Goal: Task Accomplishment & Management: Use online tool/utility

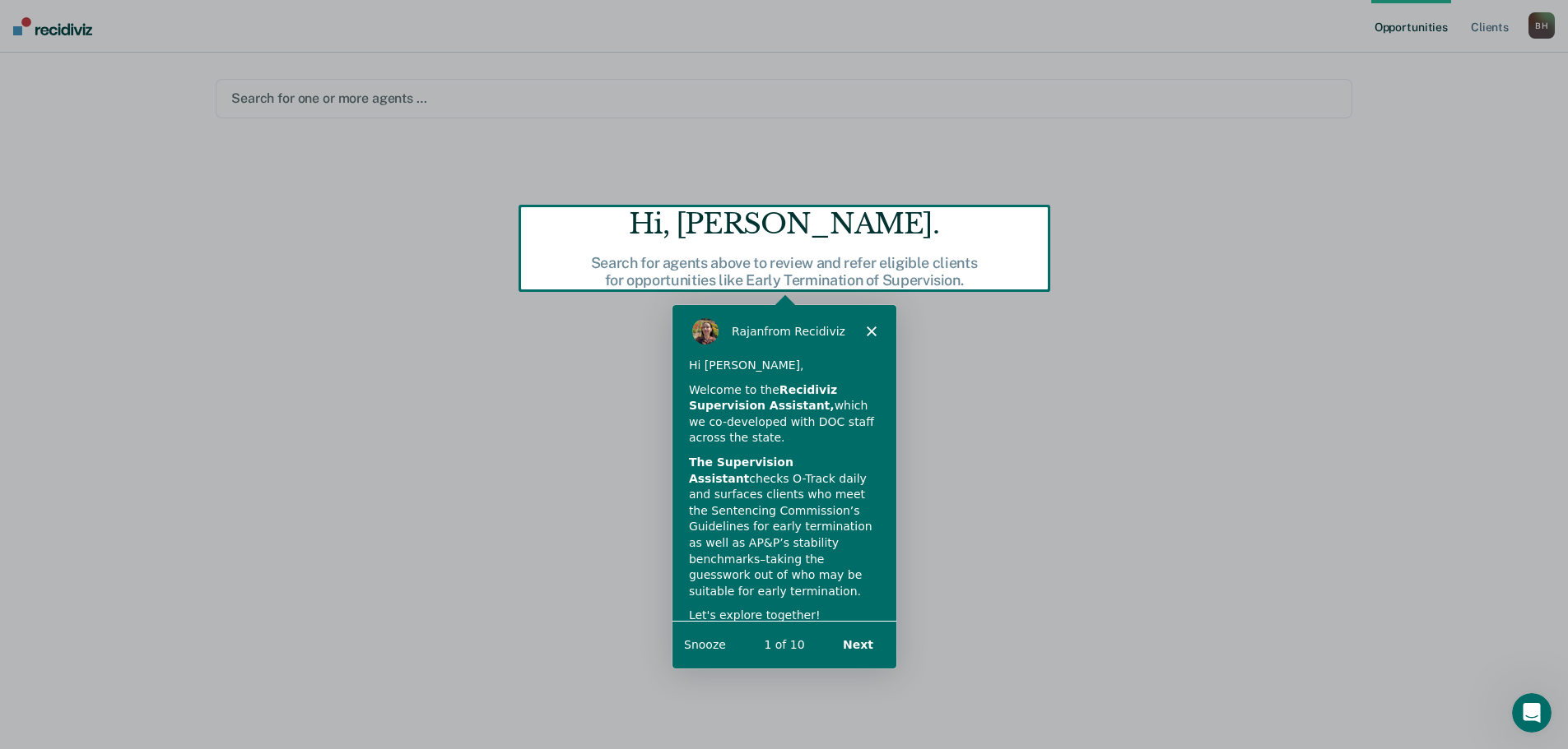
click at [985, 363] on div "Product tour overlay" at bounding box center [784, 374] width 1568 height 749
click at [856, 641] on button "Next" at bounding box center [856, 644] width 63 height 34
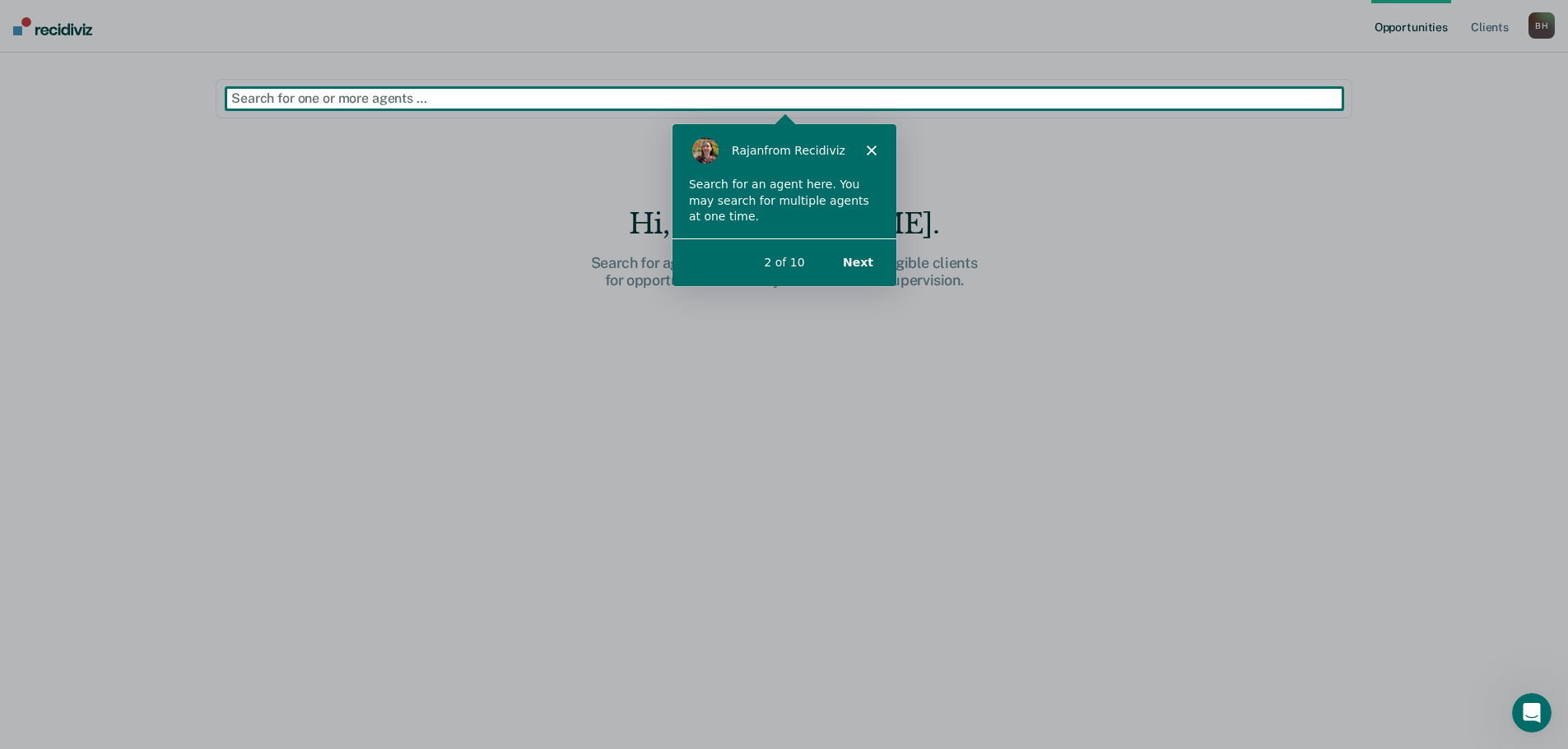
click at [864, 257] on button "Next" at bounding box center [856, 261] width 63 height 34
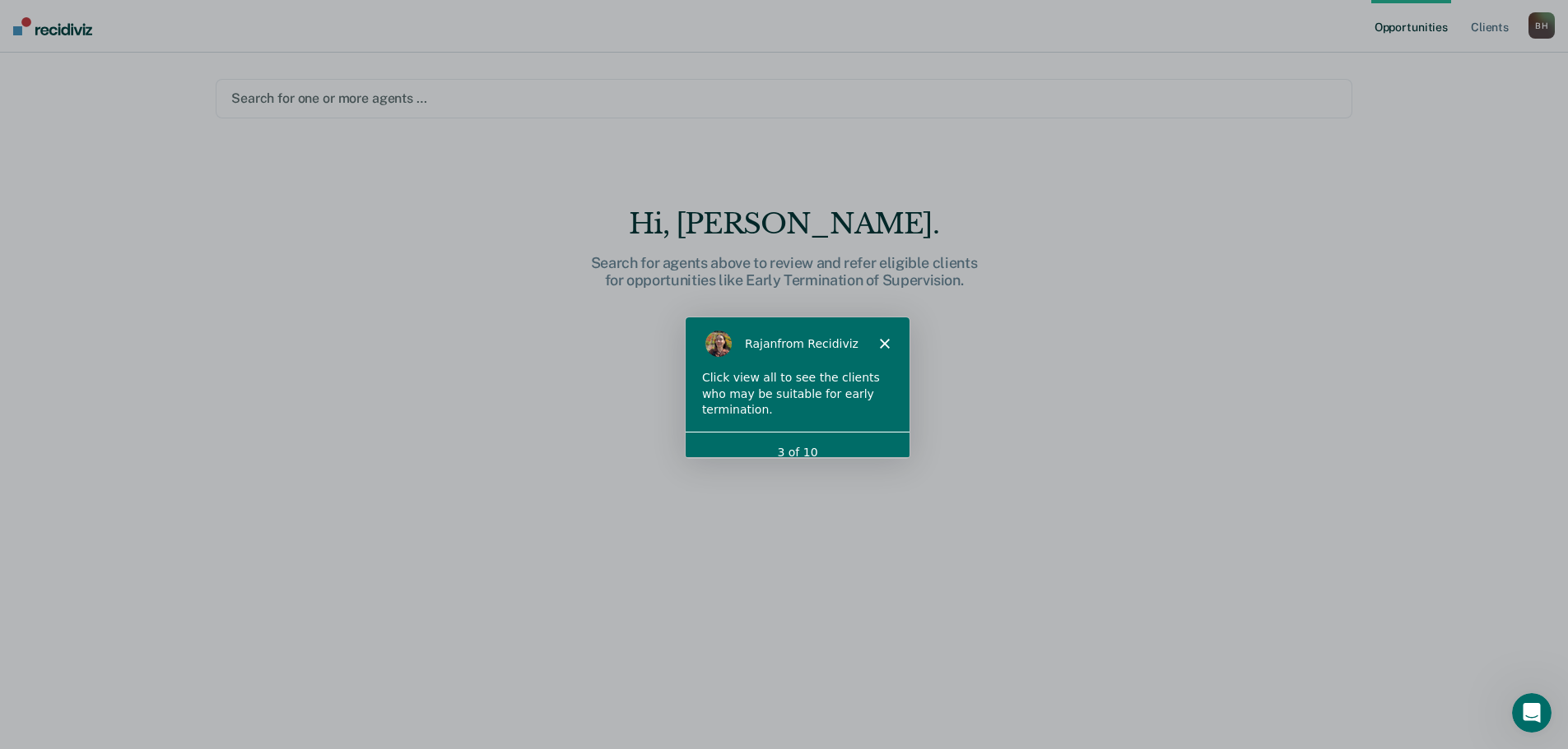
click at [326, 90] on div at bounding box center [784, 98] width 1105 height 19
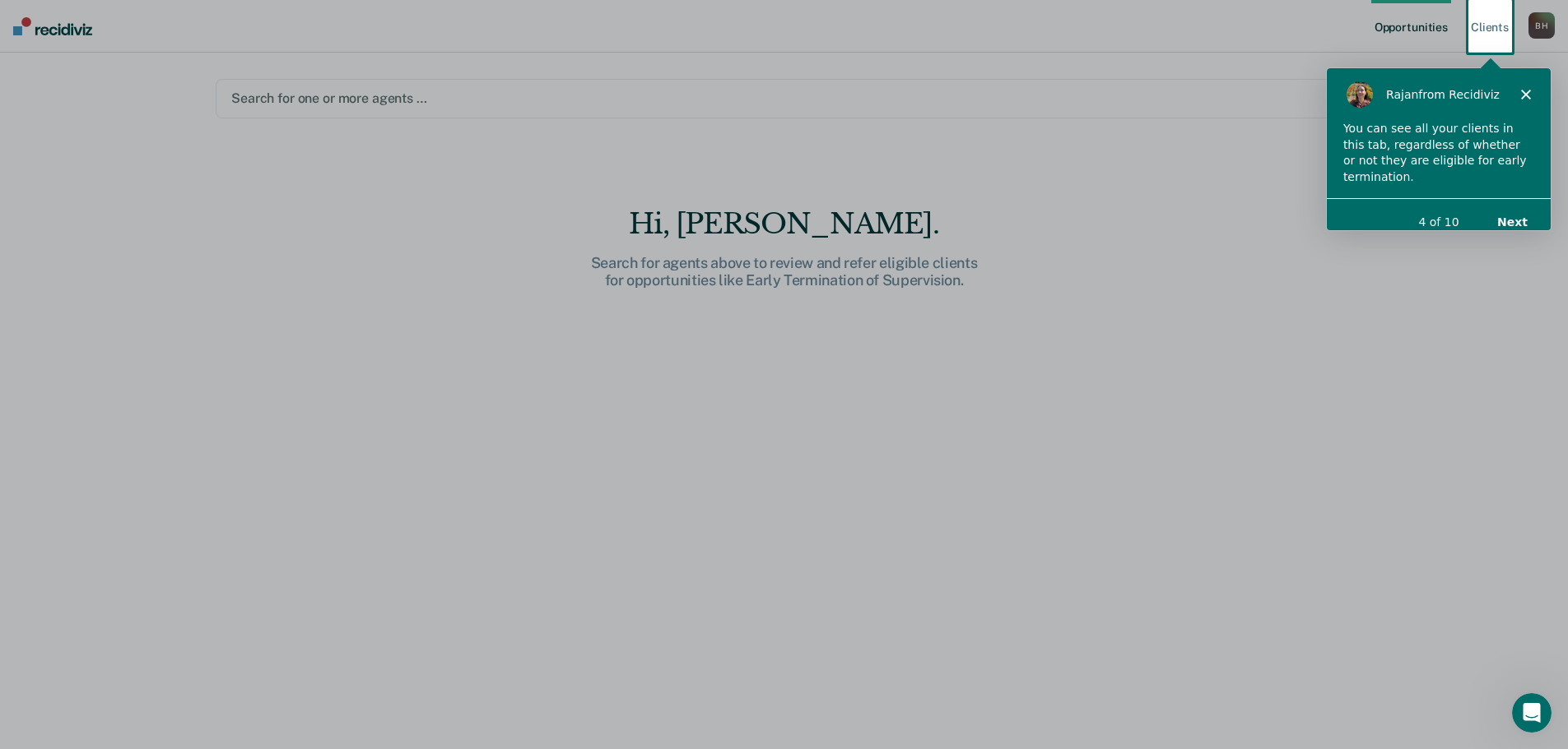
click at [331, 96] on div "Product tour overlay" at bounding box center [784, 374] width 1568 height 749
click at [1508, 206] on button "Next" at bounding box center [1511, 221] width 63 height 34
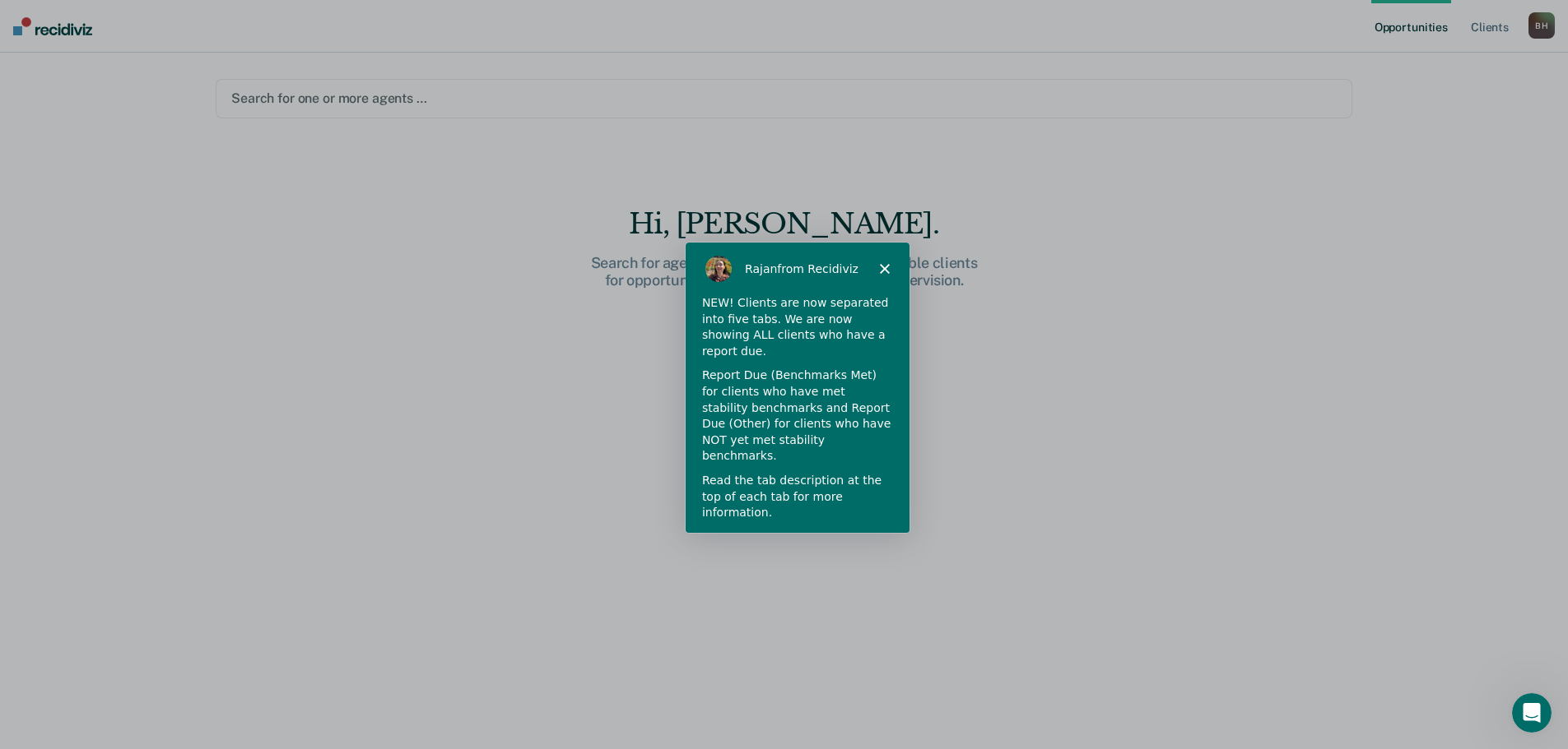
click at [875, 540] on button "Next" at bounding box center [869, 557] width 63 height 34
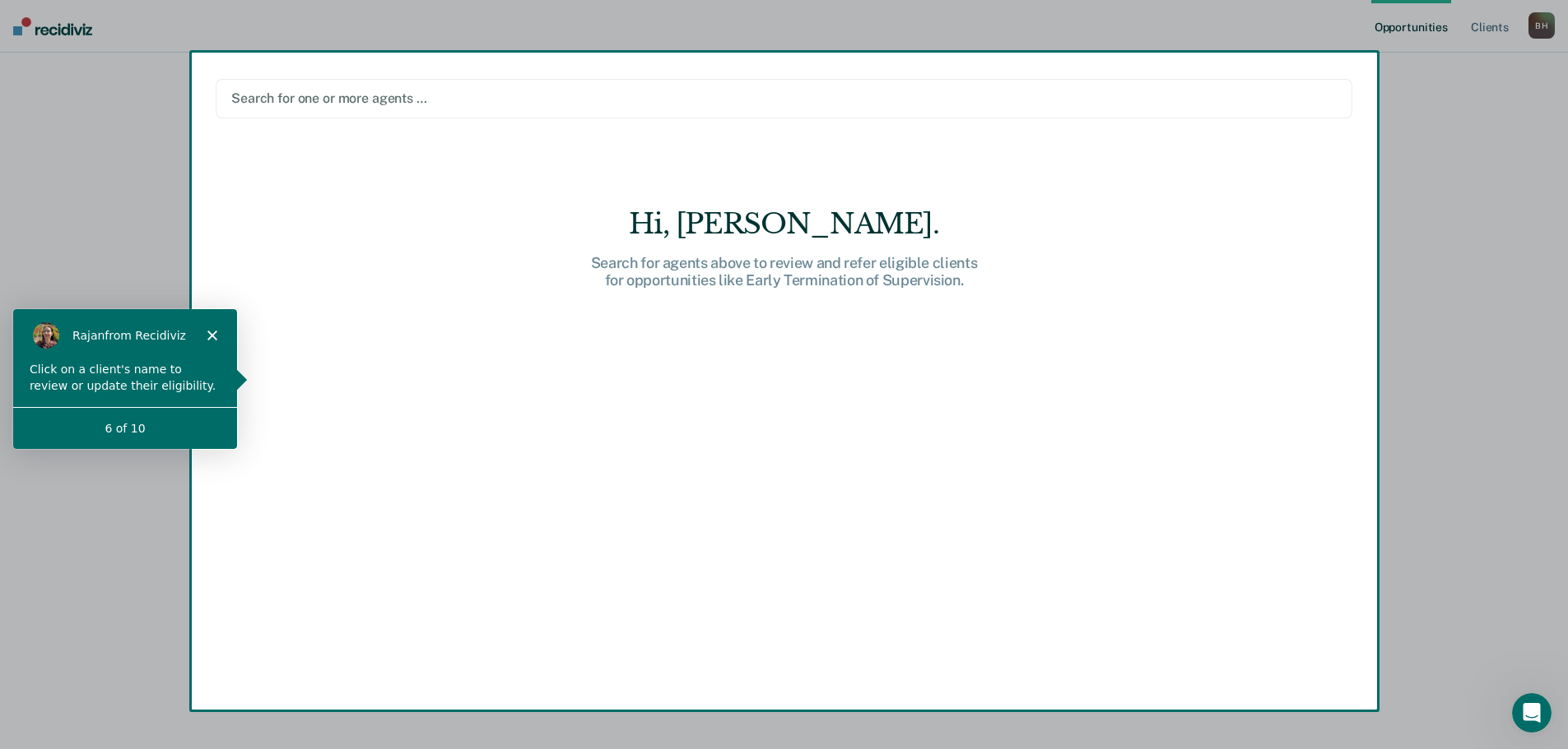
click at [447, 395] on div "Hi, [PERSON_NAME]. Search for agents above to review and refer eligible clients…" at bounding box center [784, 490] width 1136 height 566
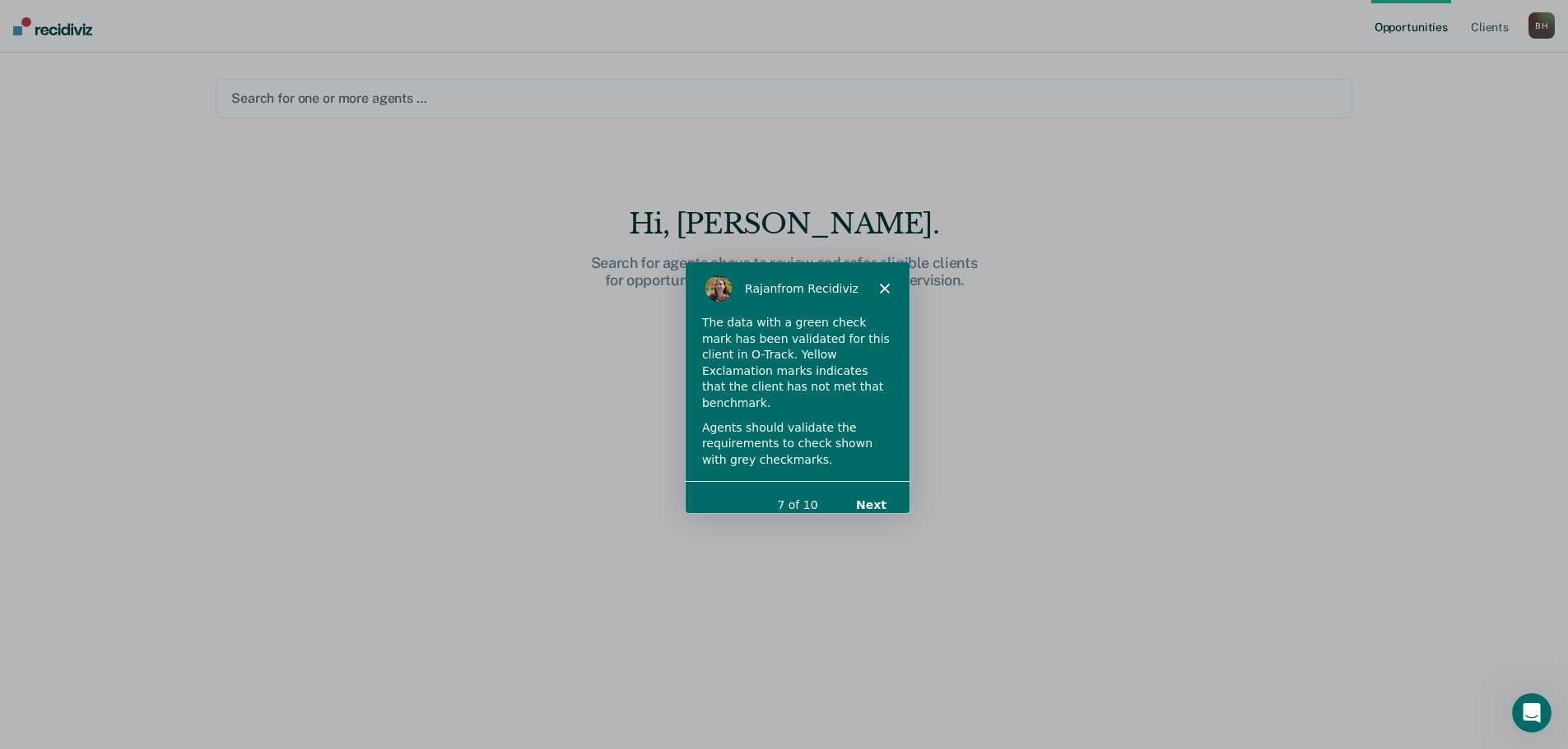
click at [883, 488] on button "Next" at bounding box center [869, 505] width 63 height 34
click at [875, 488] on button "Next" at bounding box center [869, 505] width 63 height 34
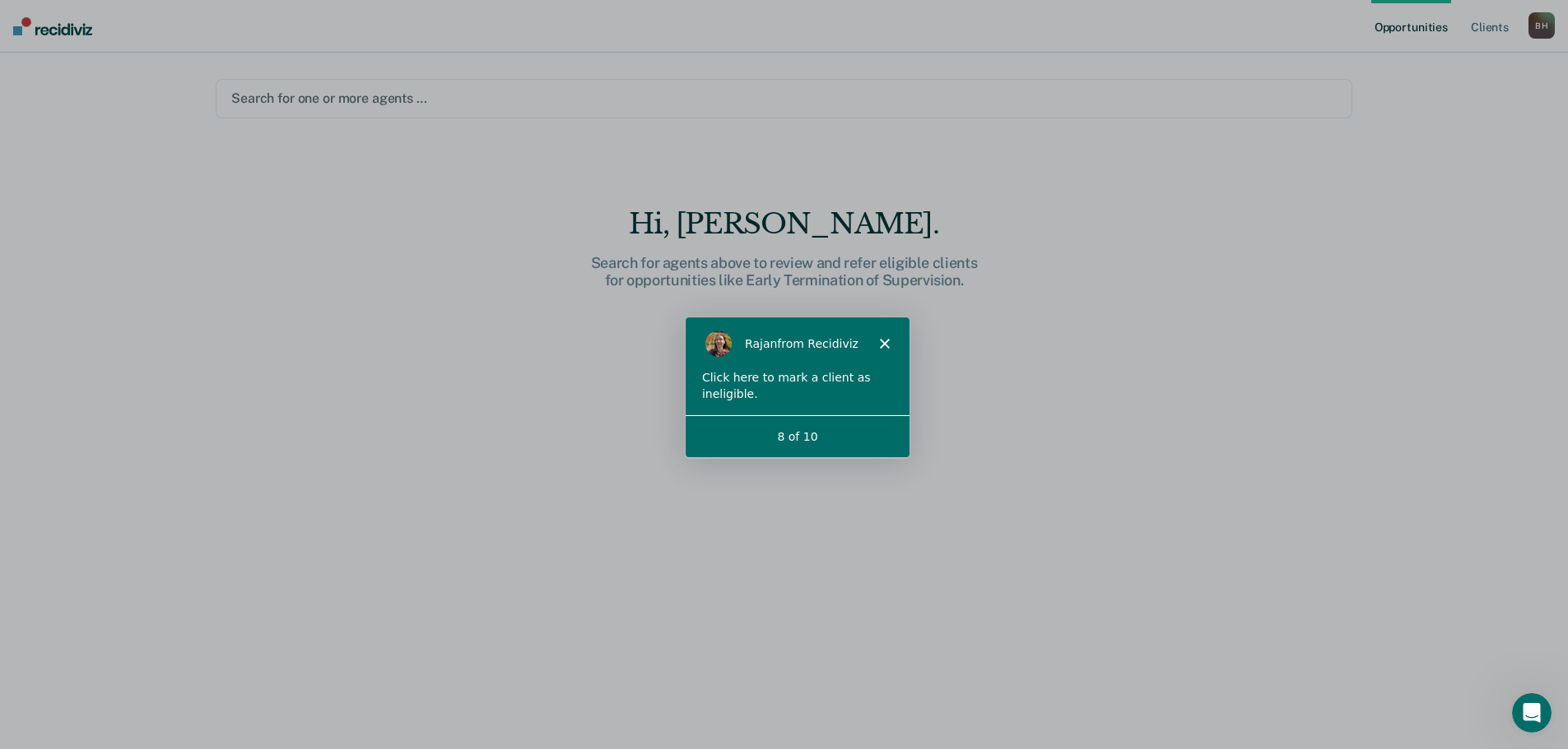
click at [878, 433] on div "8 of 10" at bounding box center [796, 436] width 224 height 17
click at [1057, 445] on div "Hi, [PERSON_NAME]. Search for agents above to review and refer eligible clients…" at bounding box center [784, 490] width 1136 height 566
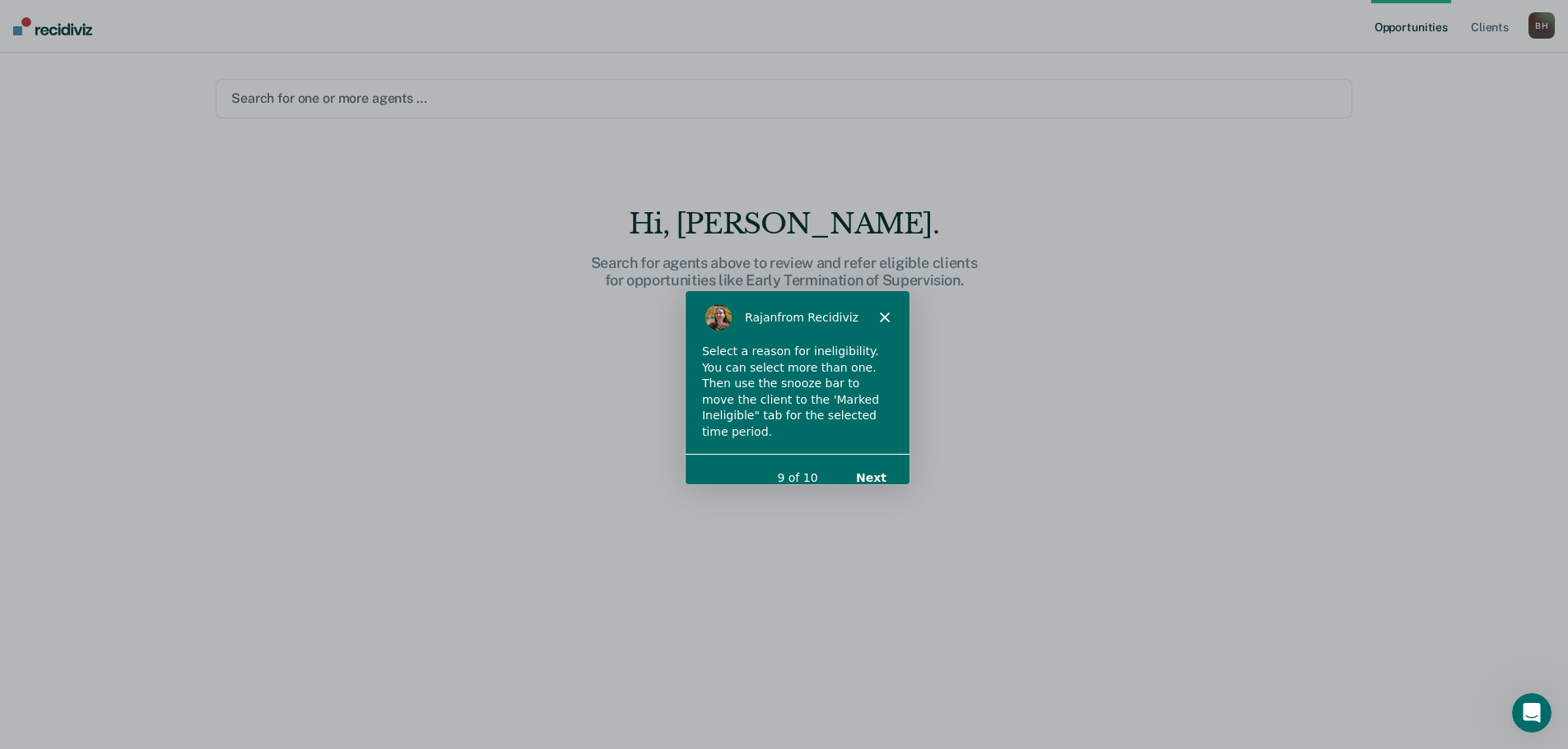
click at [870, 460] on button "Next" at bounding box center [869, 477] width 63 height 34
click at [876, 464] on button "Next" at bounding box center [869, 477] width 63 height 34
click at [876, 467] on button "Next" at bounding box center [869, 477] width 63 height 34
click at [878, 313] on icon "Close" at bounding box center [883, 316] width 9 height 9
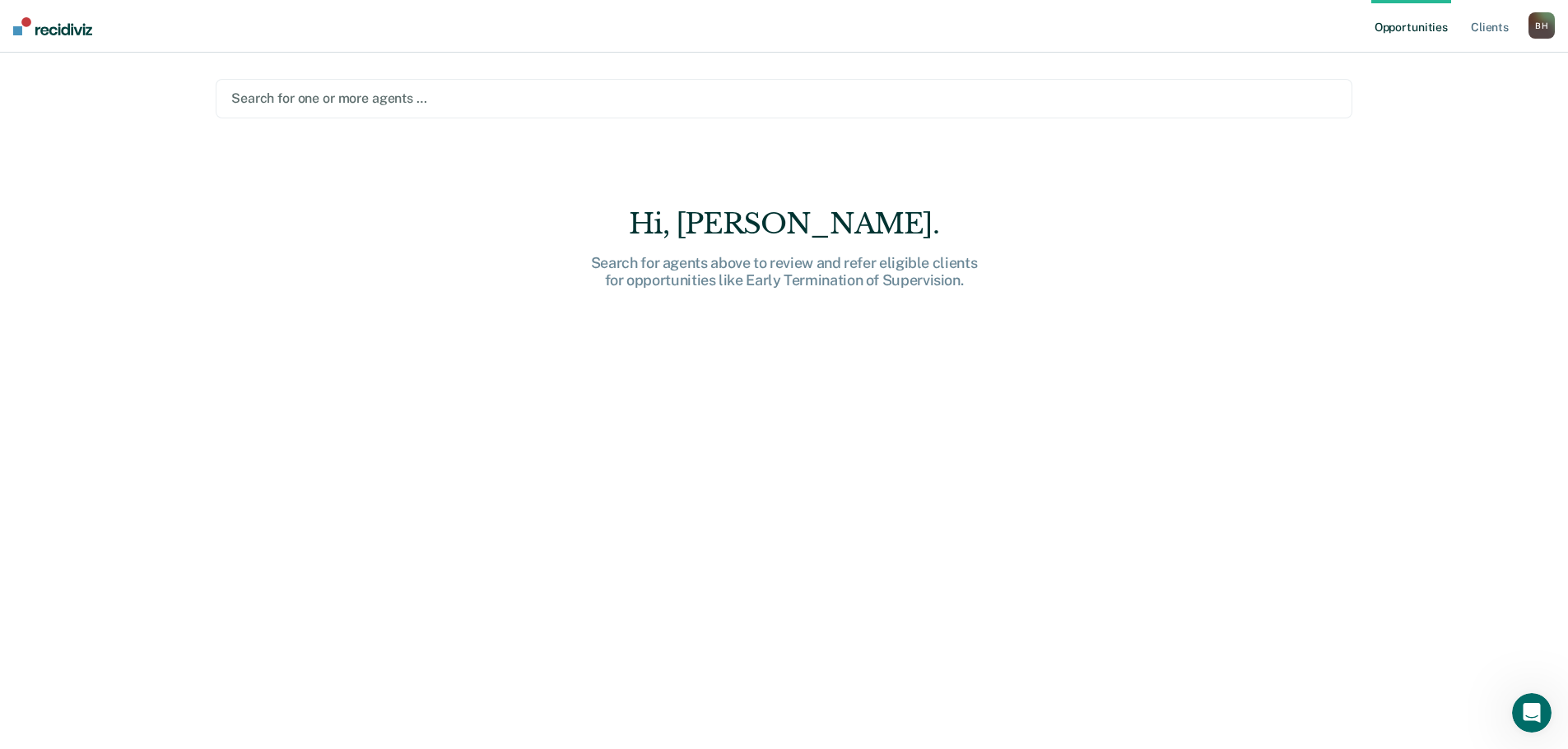
click at [333, 107] on div at bounding box center [784, 98] width 1105 height 19
click at [339, 98] on div at bounding box center [784, 98] width 1105 height 19
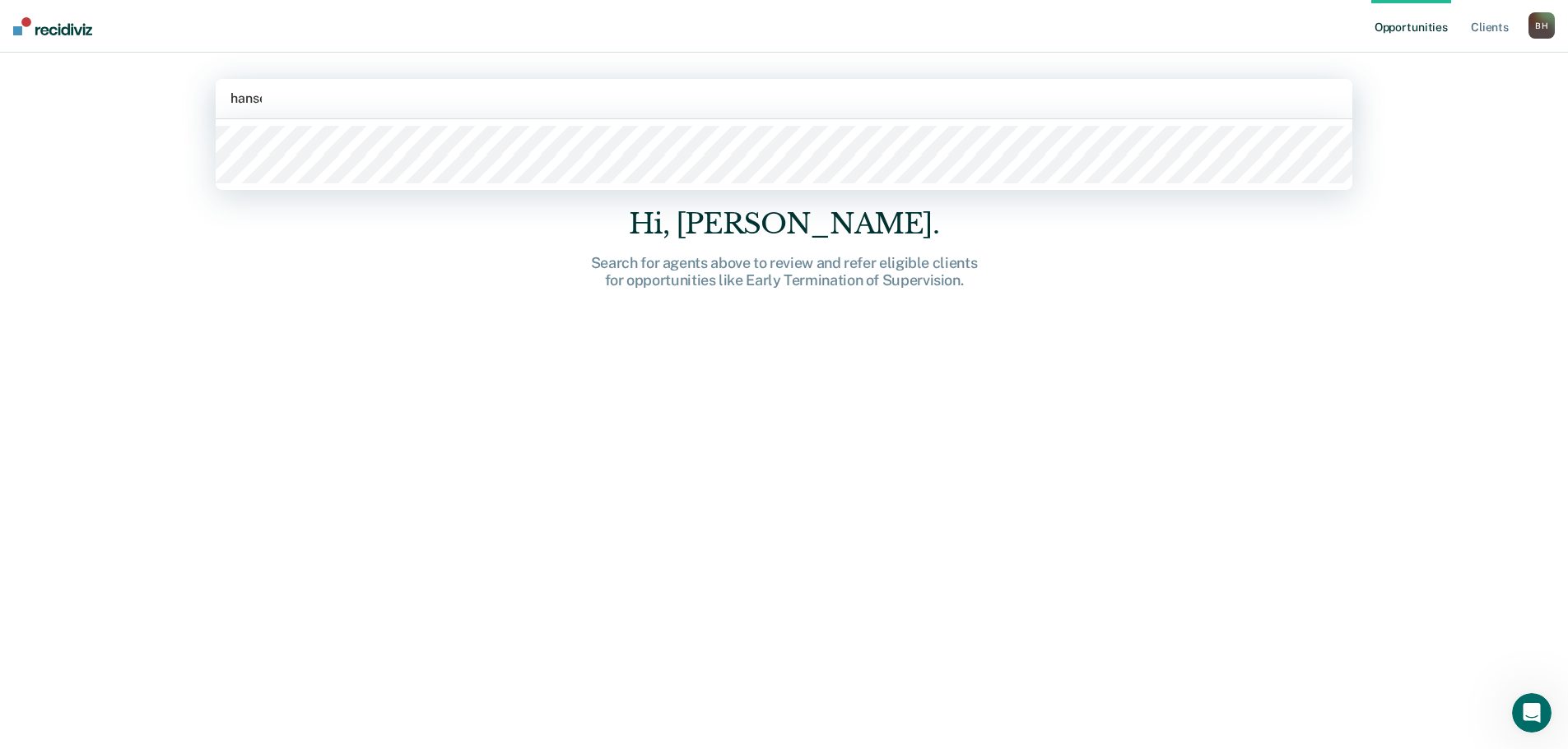
type input "[PERSON_NAME]"
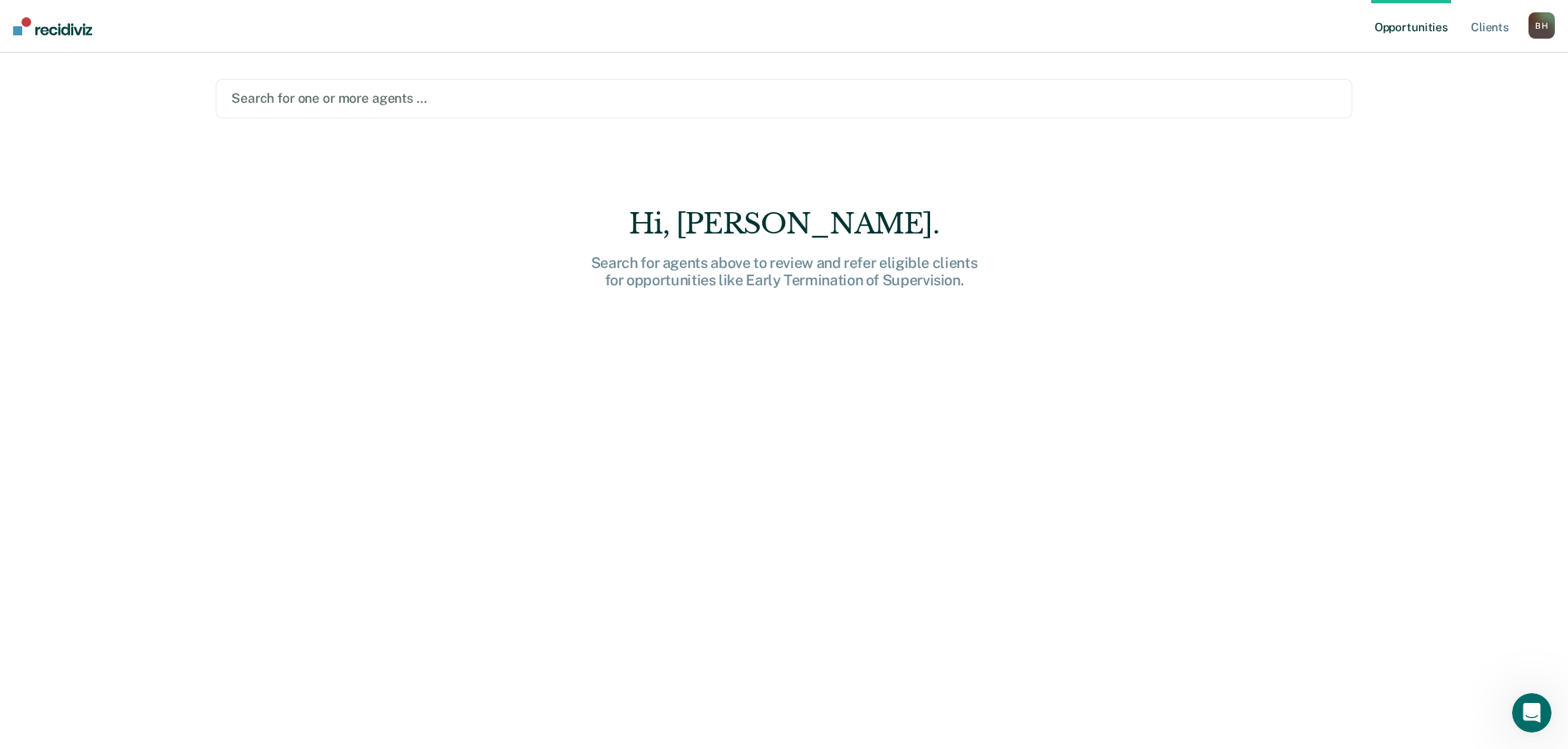
click at [312, 98] on div at bounding box center [784, 98] width 1105 height 19
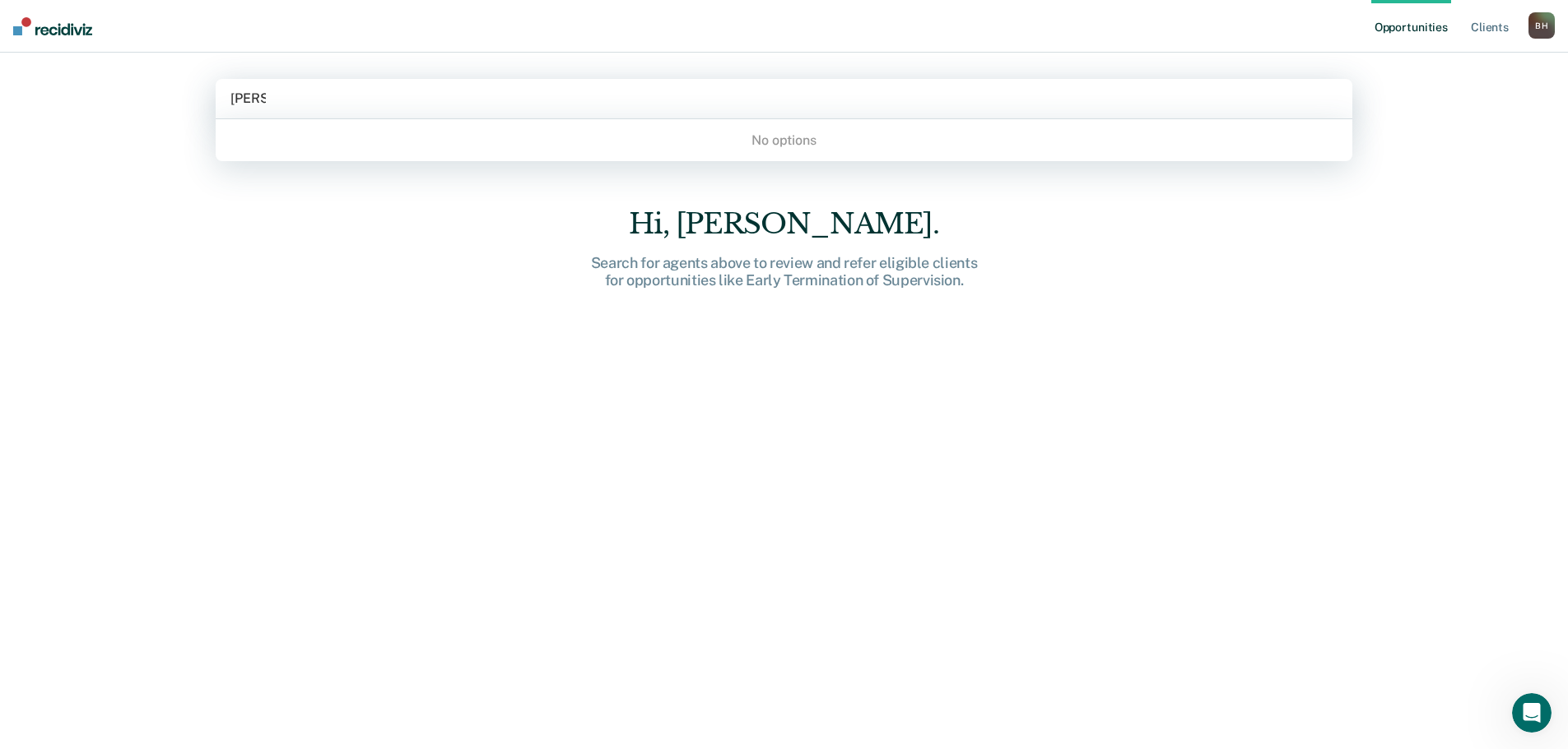
type input "[PERSON_NAME]"
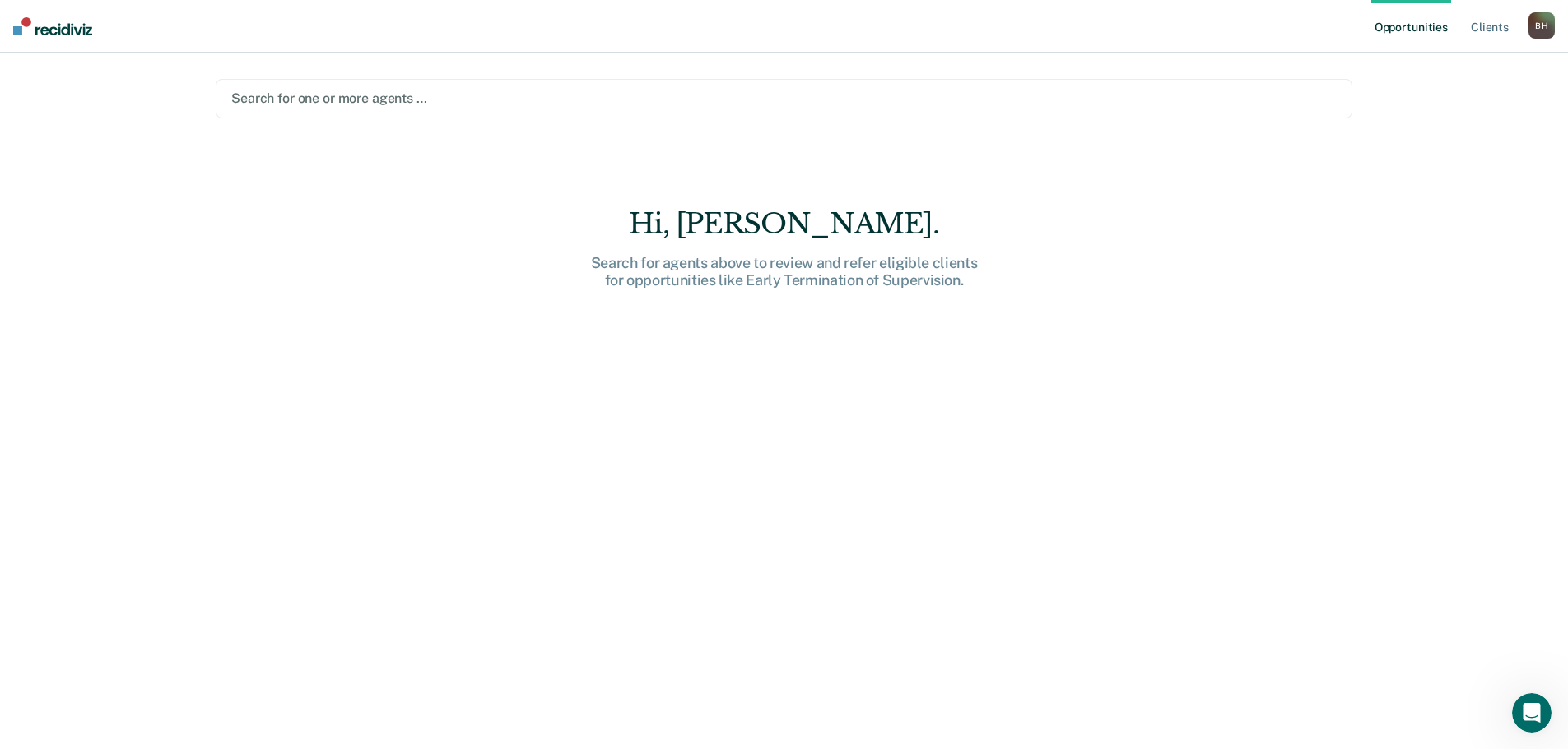
drag, startPoint x: 388, startPoint y: 265, endPoint x: 304, endPoint y: 114, distance: 172.8
click at [389, 264] on div "Hi, [PERSON_NAME]. Search for agents above to review and refer eligible clients…" at bounding box center [784, 490] width 1136 height 566
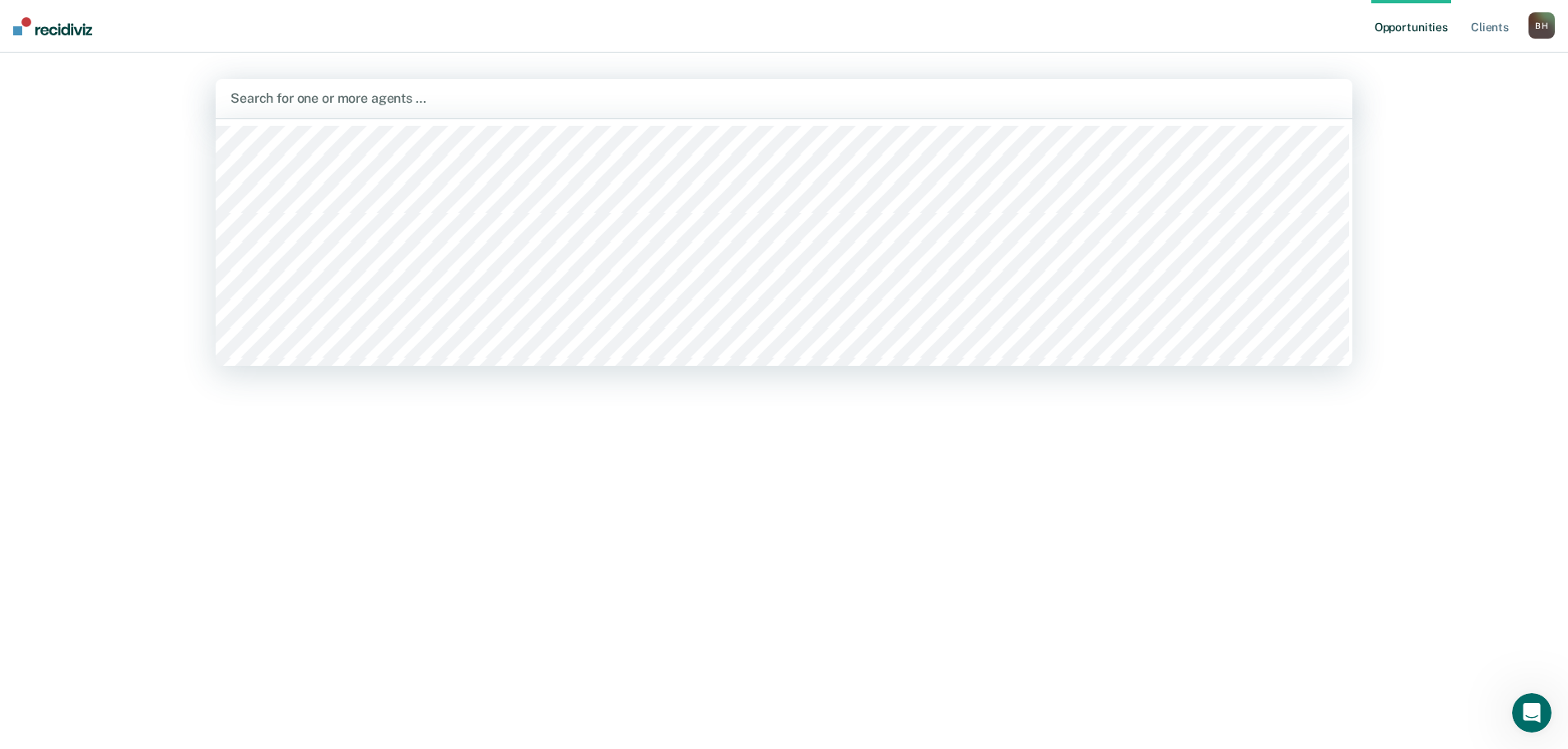
click at [291, 102] on div at bounding box center [784, 98] width 1107 height 19
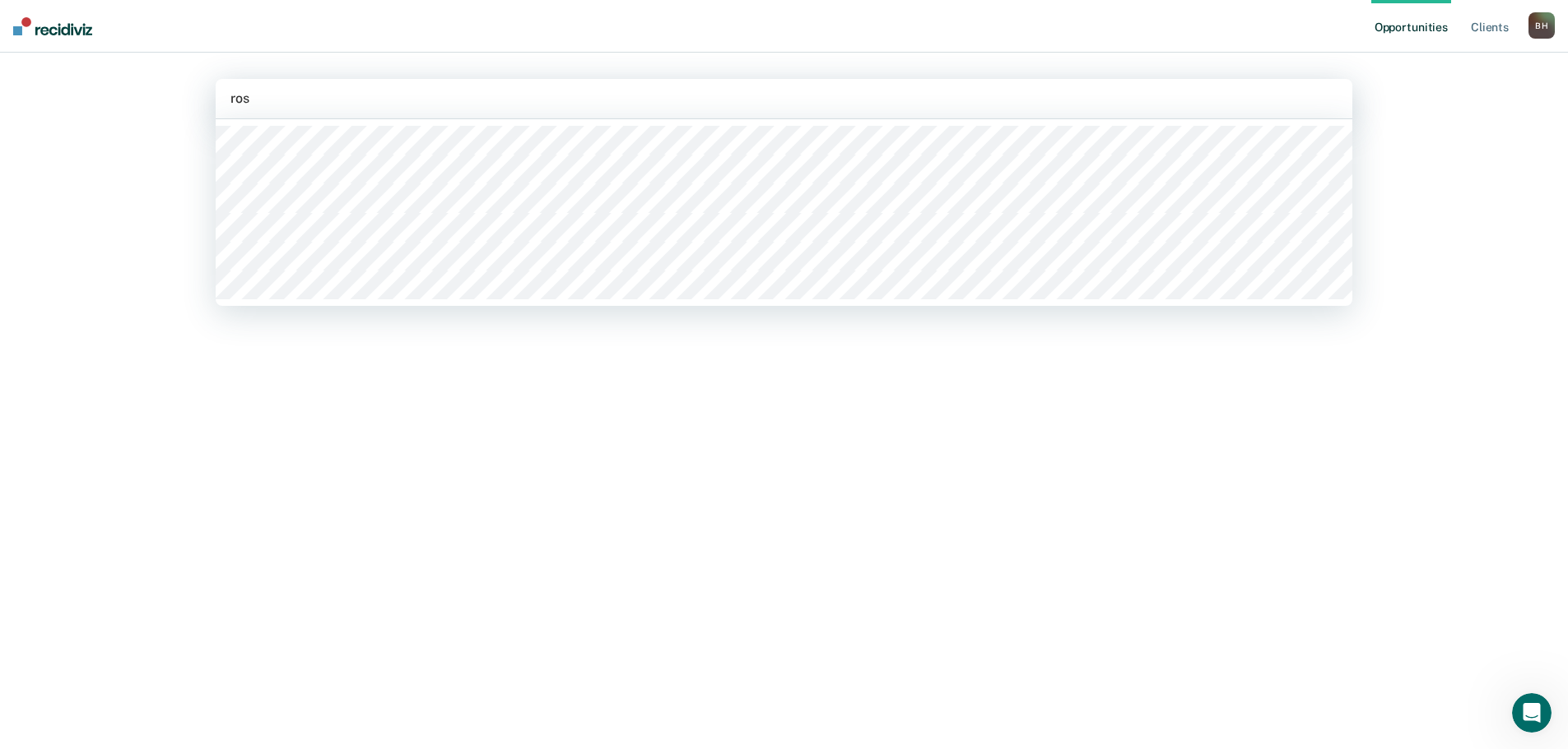
type input "rose"
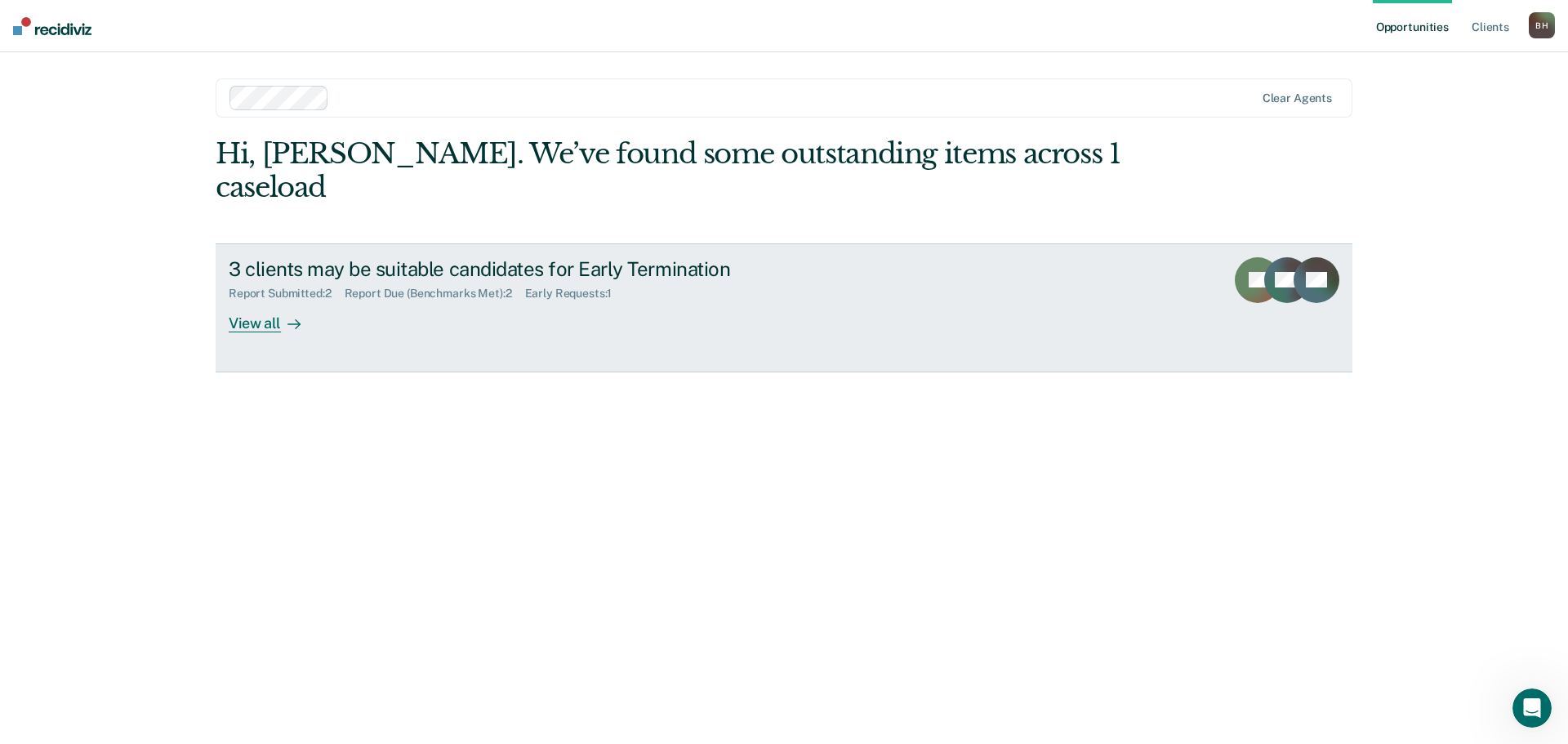
click at [243, 301] on div "View all" at bounding box center [274, 317] width 91 height 32
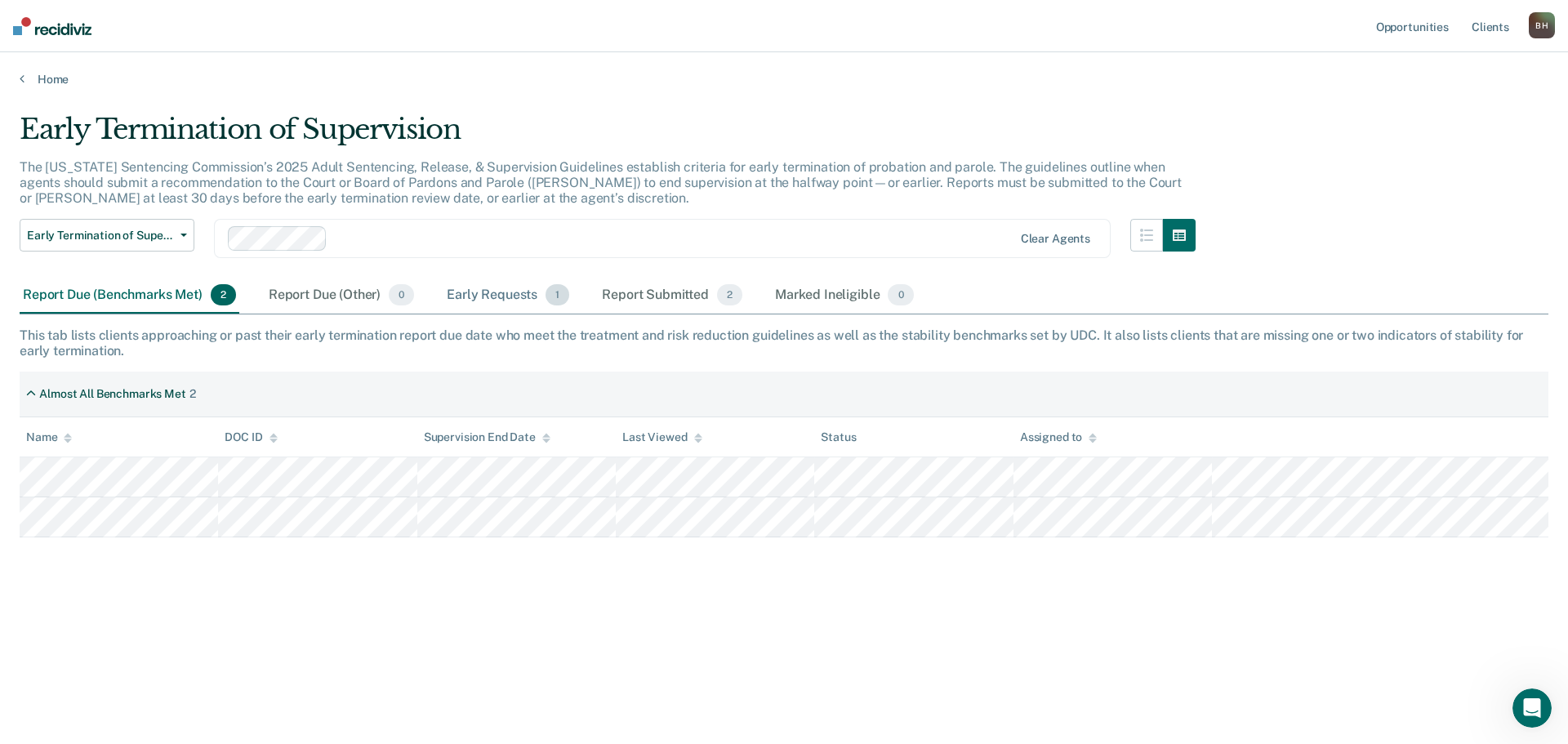
click at [470, 298] on div "Early Requests 1" at bounding box center [507, 296] width 129 height 36
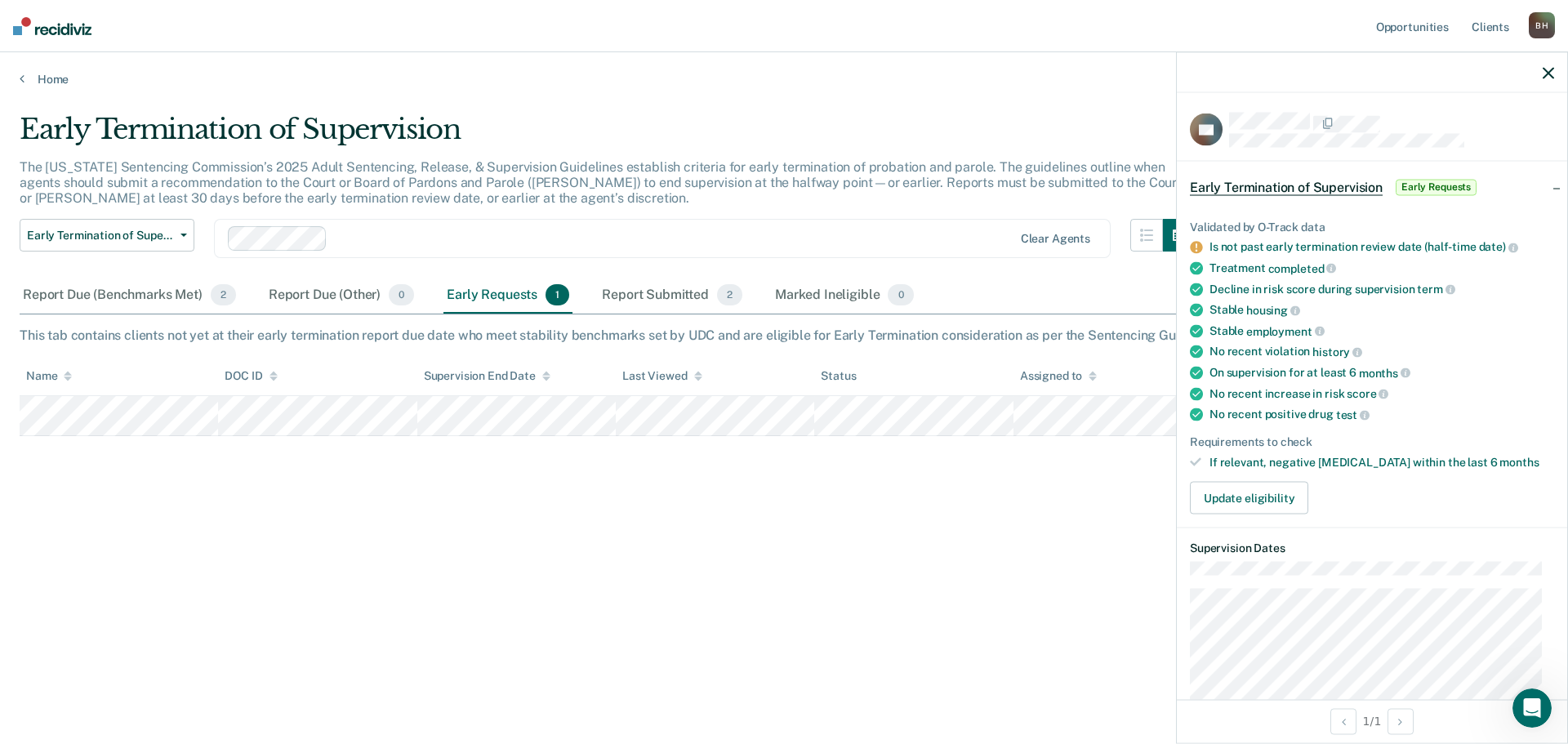
click at [1139, 640] on div "Early Termination of Supervision The [US_STATE] Sentencing Commission’s 2025 Ad…" at bounding box center [784, 394] width 1529 height 562
click at [1553, 74] on icon "button" at bounding box center [1548, 72] width 11 height 11
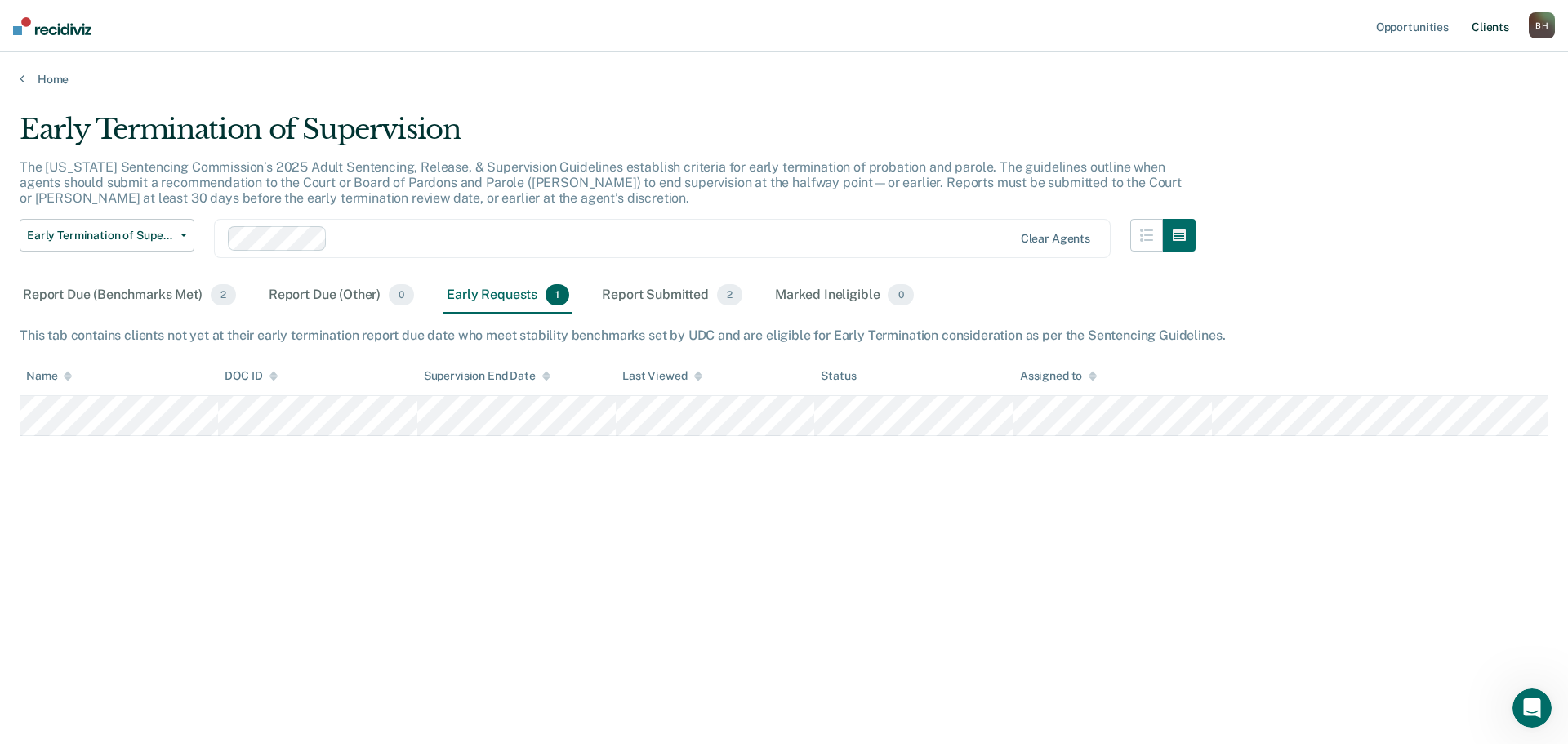
click at [1486, 26] on link "Client s" at bounding box center [1490, 26] width 44 height 53
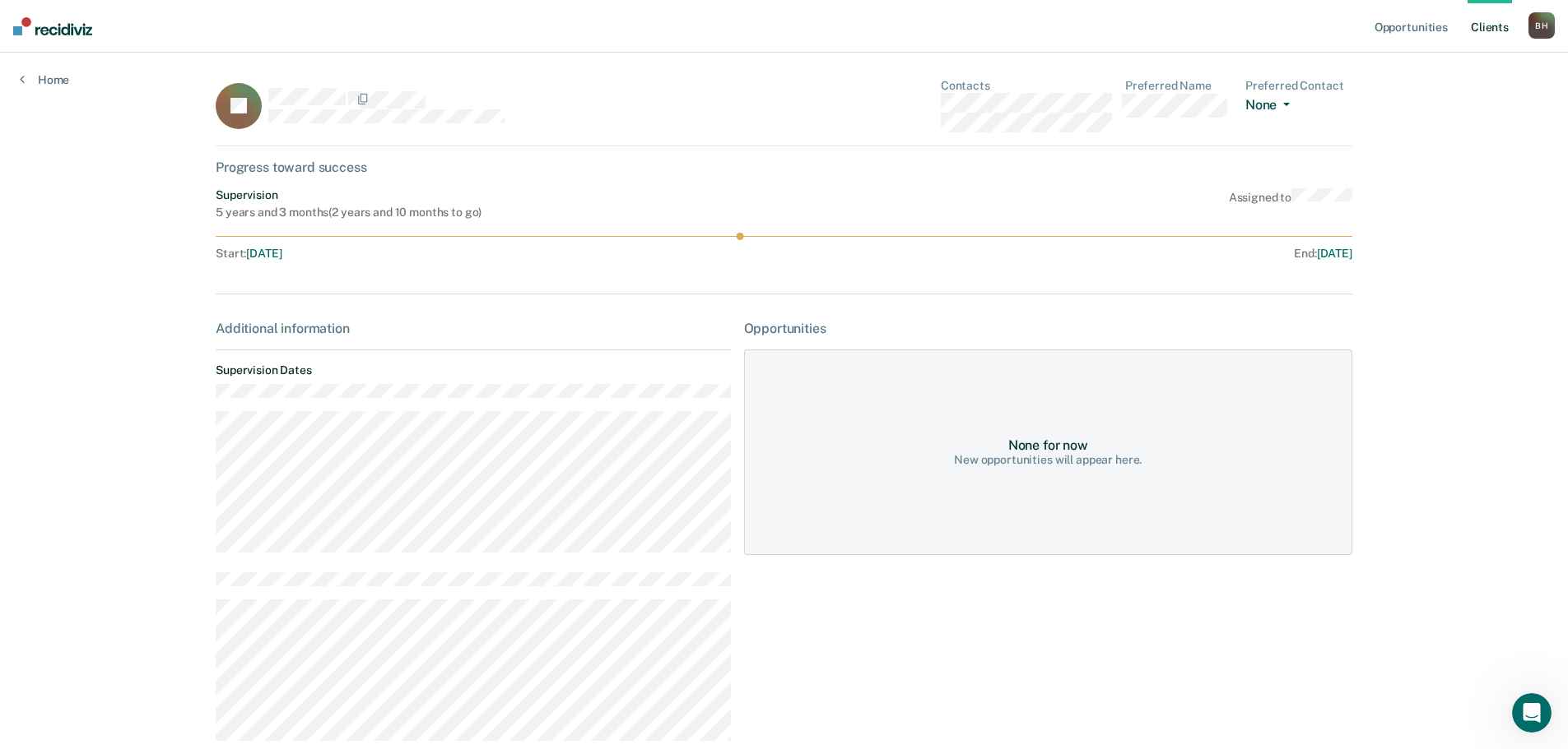
click at [1264, 104] on button "None" at bounding box center [1271, 107] width 51 height 19
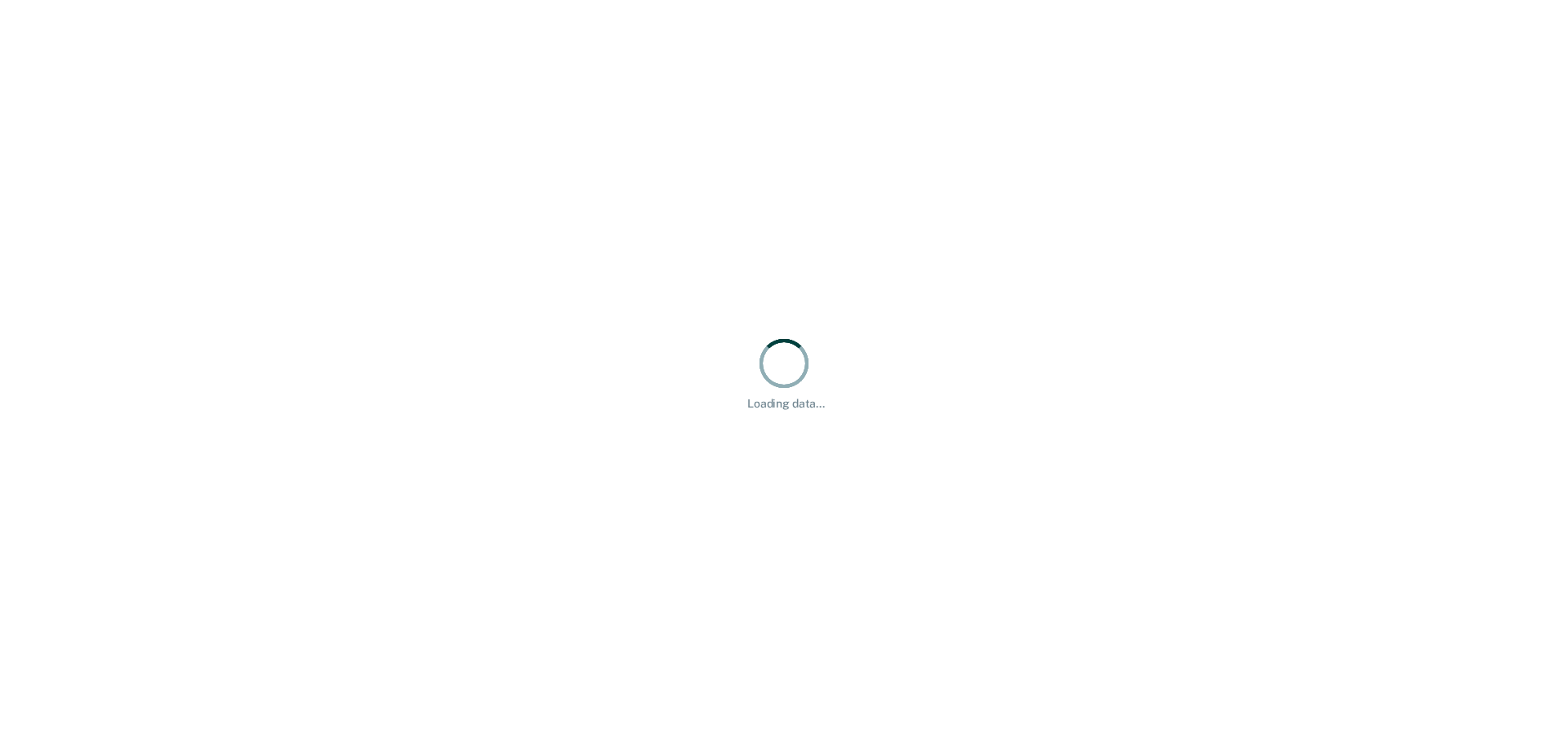
click at [208, 97] on div "Loading data..." at bounding box center [784, 372] width 1568 height 744
